Goal: Task Accomplishment & Management: Use online tool/utility

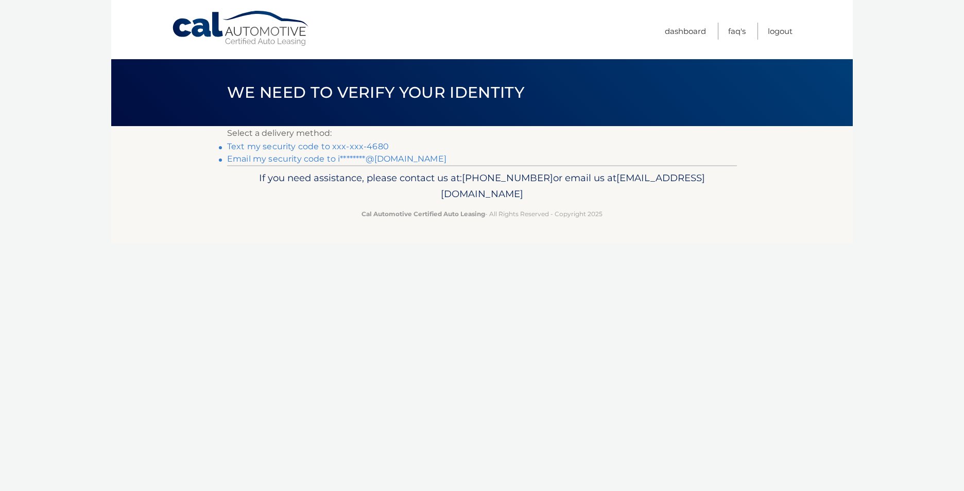
click at [326, 146] on link "Text my security code to xxx-xxx-4680" at bounding box center [308, 147] width 162 height 10
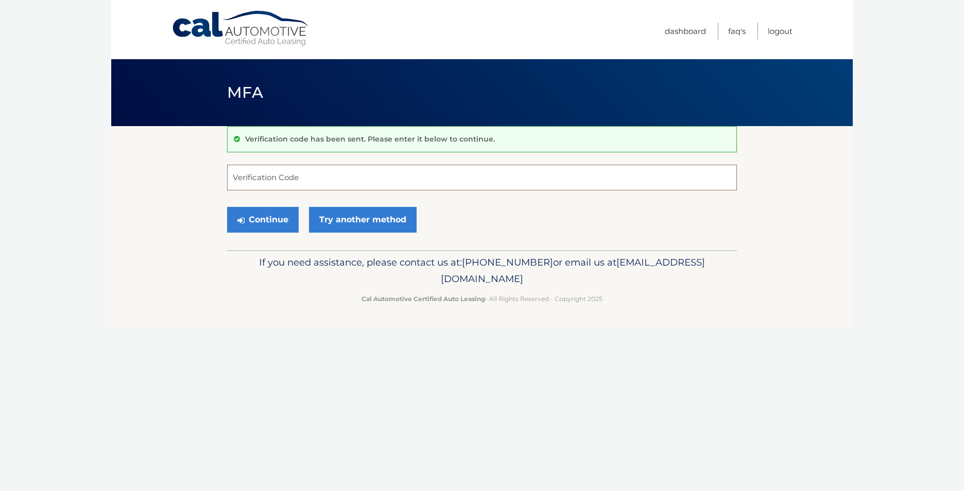
click at [254, 177] on input "Verification Code" at bounding box center [482, 178] width 510 height 26
type input "677866"
click at [276, 223] on button "Continue" at bounding box center [263, 220] width 72 height 26
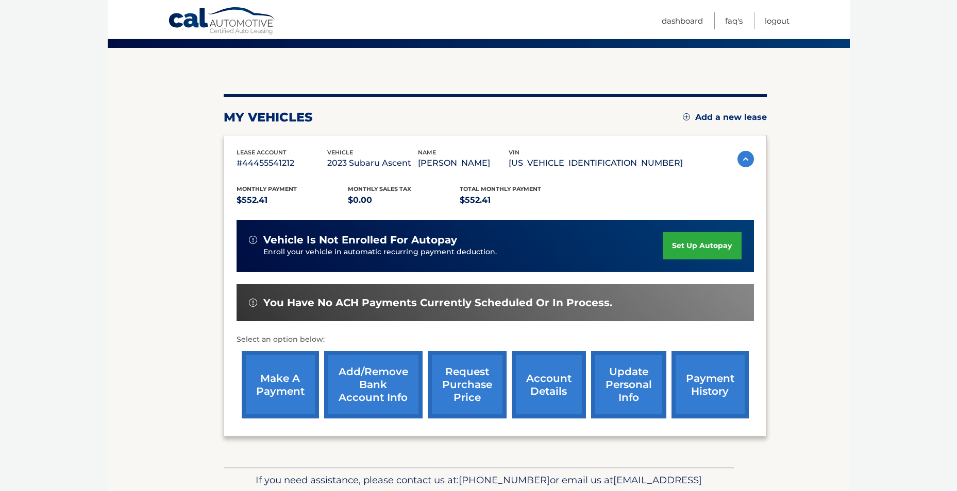
scroll to position [133, 0]
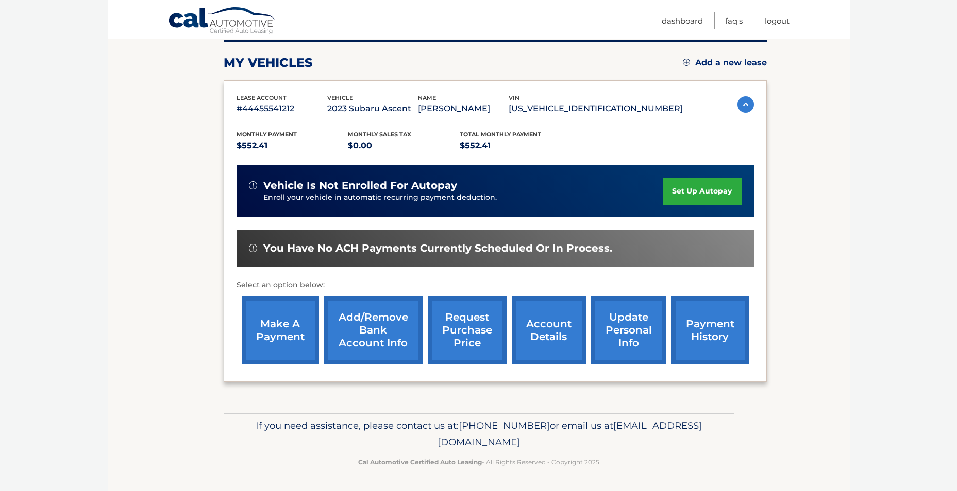
click at [258, 332] on link "make a payment" at bounding box center [280, 330] width 77 height 67
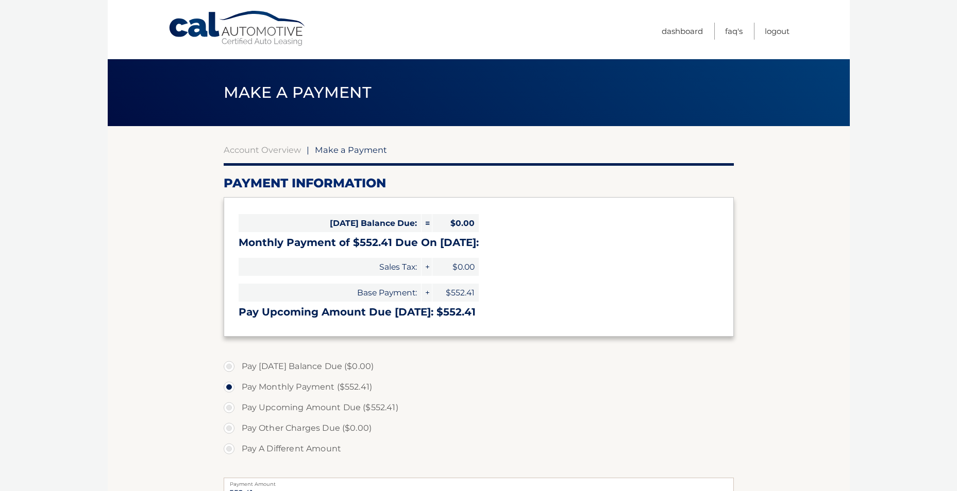
select select "NGZlMmQzNGYtZGQyMi00NTYxLWEyYWItM2Q4ZDEwMjM5MjIw"
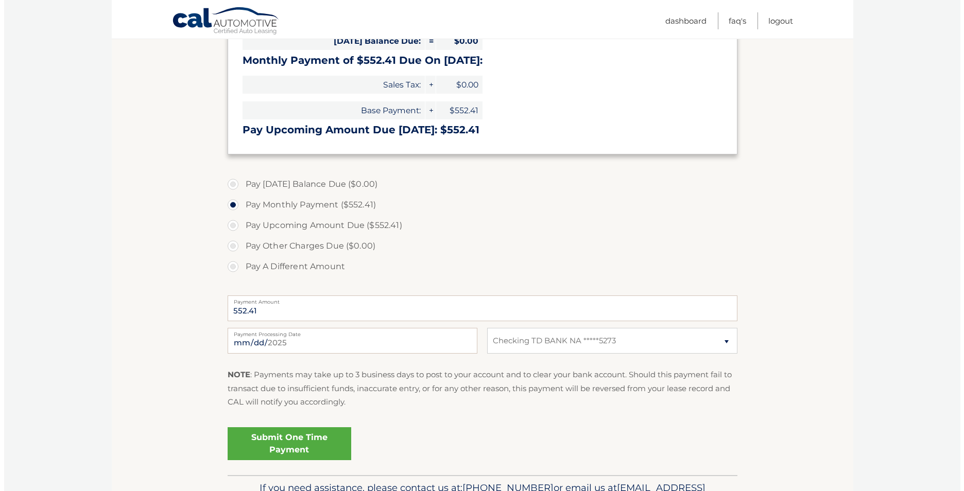
scroll to position [206, 0]
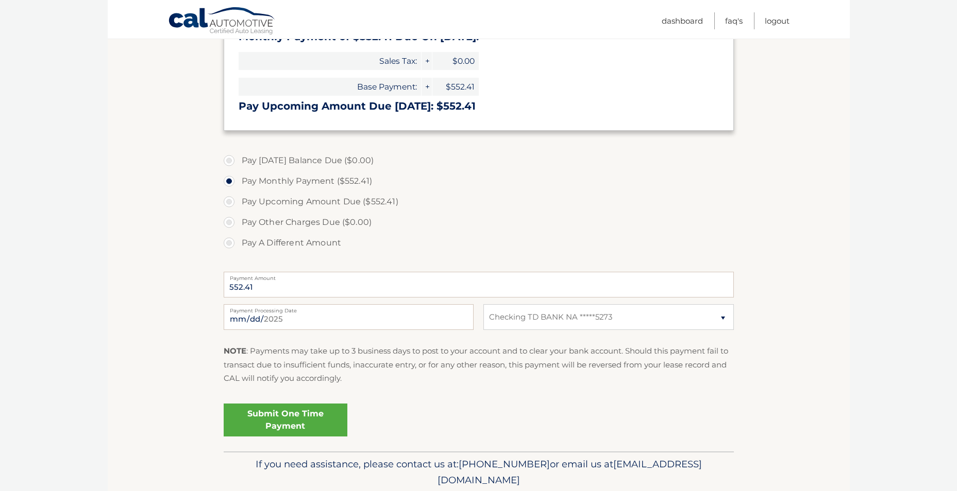
click at [293, 421] on link "Submit One Time Payment" at bounding box center [286, 420] width 124 height 33
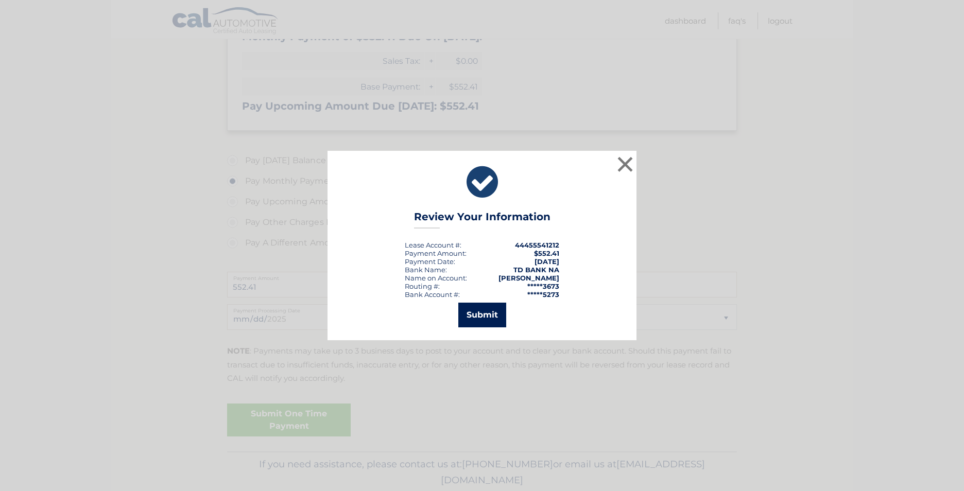
click at [486, 312] on button "Submit" at bounding box center [482, 315] width 48 height 25
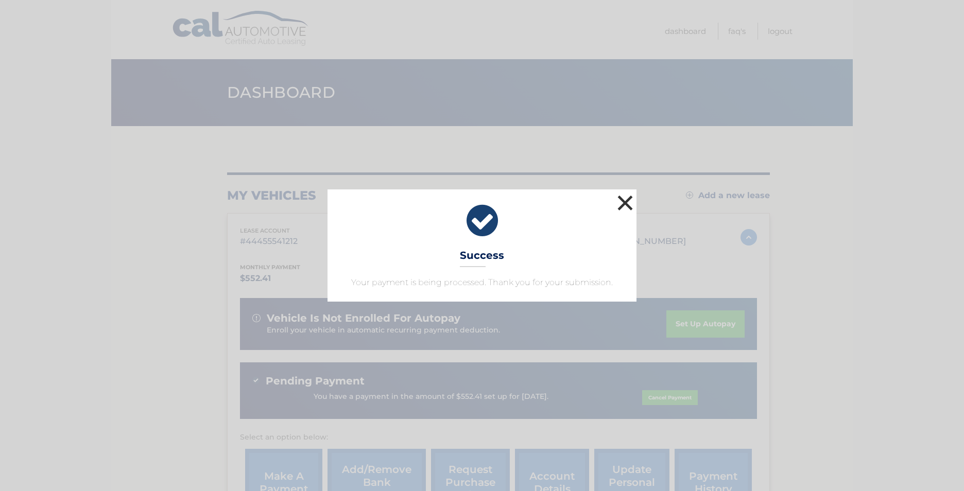
click at [620, 197] on button "×" at bounding box center [625, 203] width 21 height 21
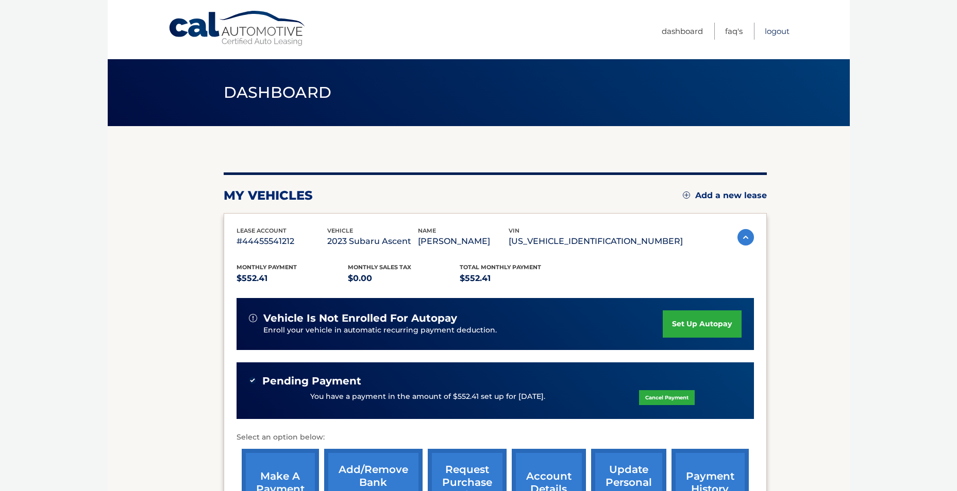
click at [786, 31] on link "Logout" at bounding box center [776, 31] width 25 height 17
